Goal: Find specific page/section: Find specific page/section

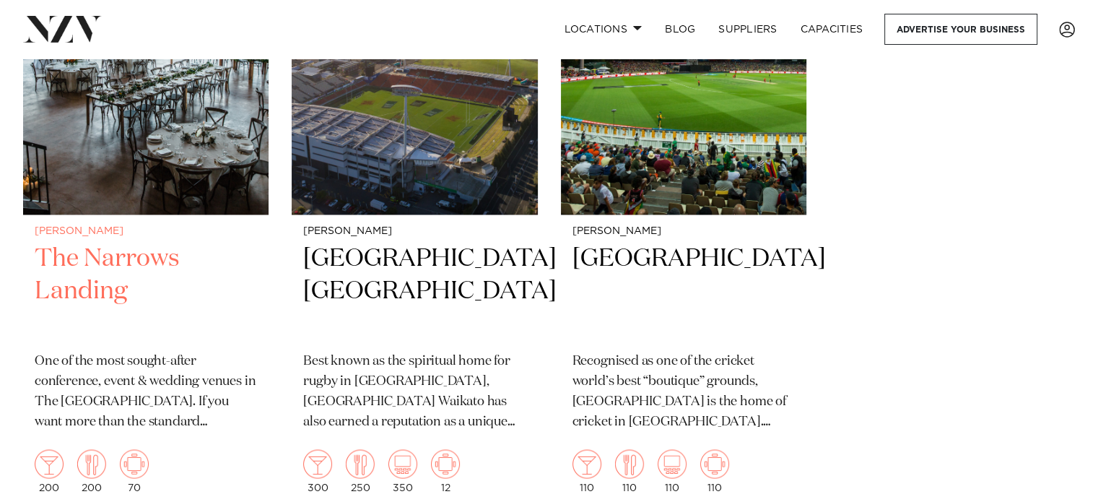
scroll to position [2453, 0]
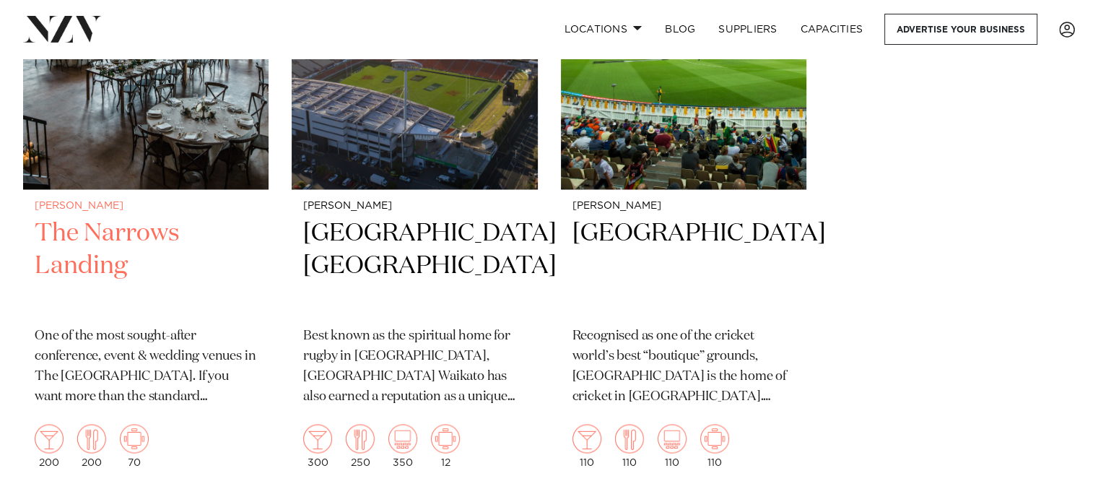
click at [139, 140] on img at bounding box center [145, 23] width 245 height 329
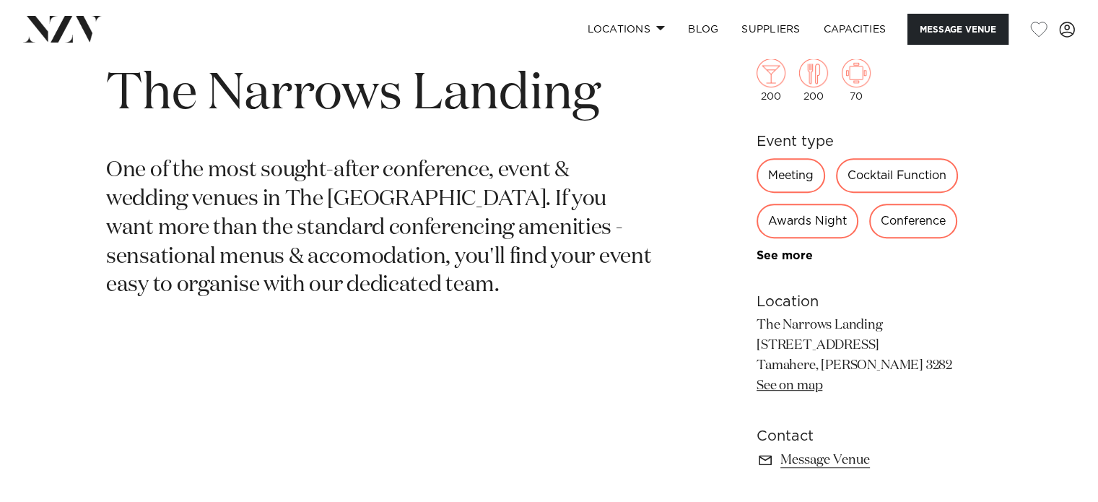
scroll to position [577, 0]
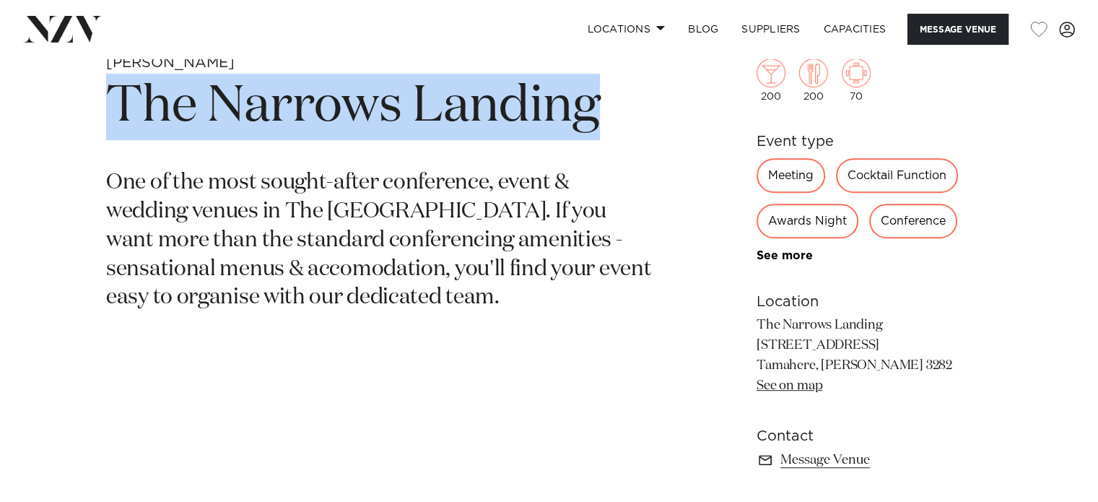
drag, startPoint x: 592, startPoint y: 110, endPoint x: 119, endPoint y: 97, distance: 472.8
click at [119, 97] on h1 "The Narrows Landing" at bounding box center [380, 107] width 548 height 66
copy h1 "The Narrows Landing"
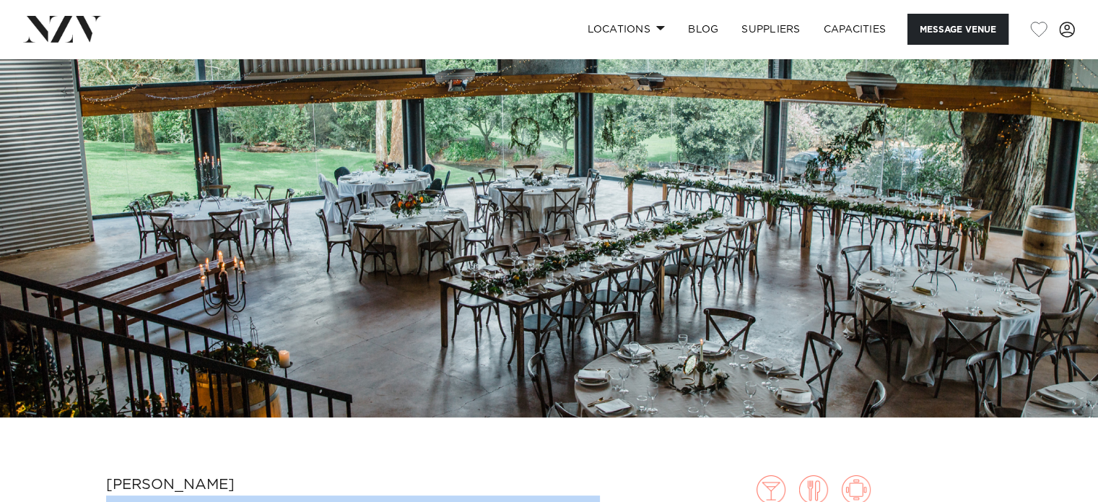
scroll to position [72, 0]
